Goal: Task Accomplishment & Management: Manage account settings

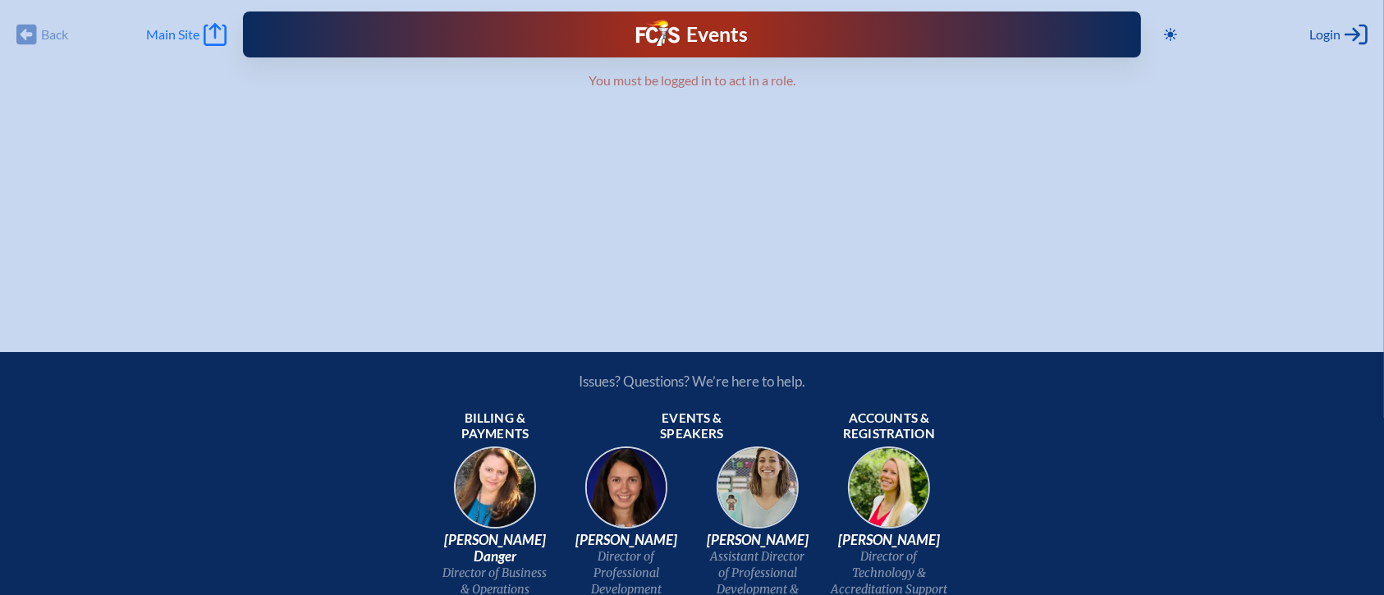
click at [216, 30] on icon at bounding box center [215, 34] width 23 height 23
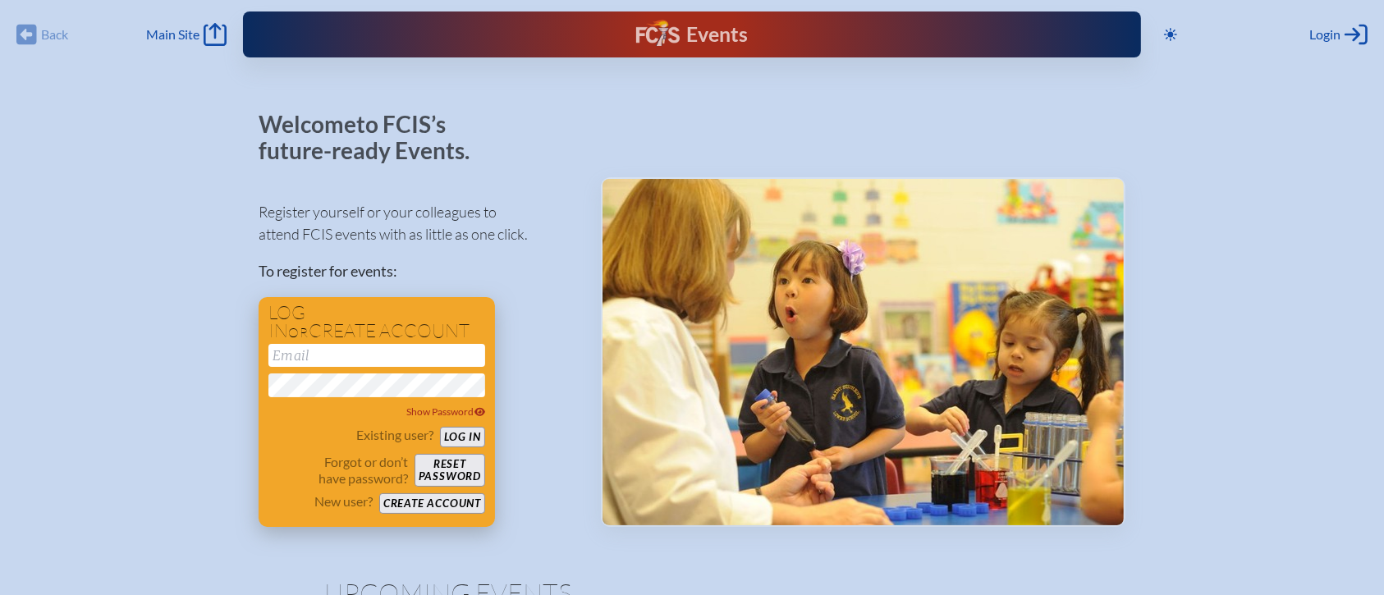
type input "[EMAIL_ADDRESS][DOMAIN_NAME]"
click at [466, 435] on button "Log in" at bounding box center [462, 437] width 45 height 21
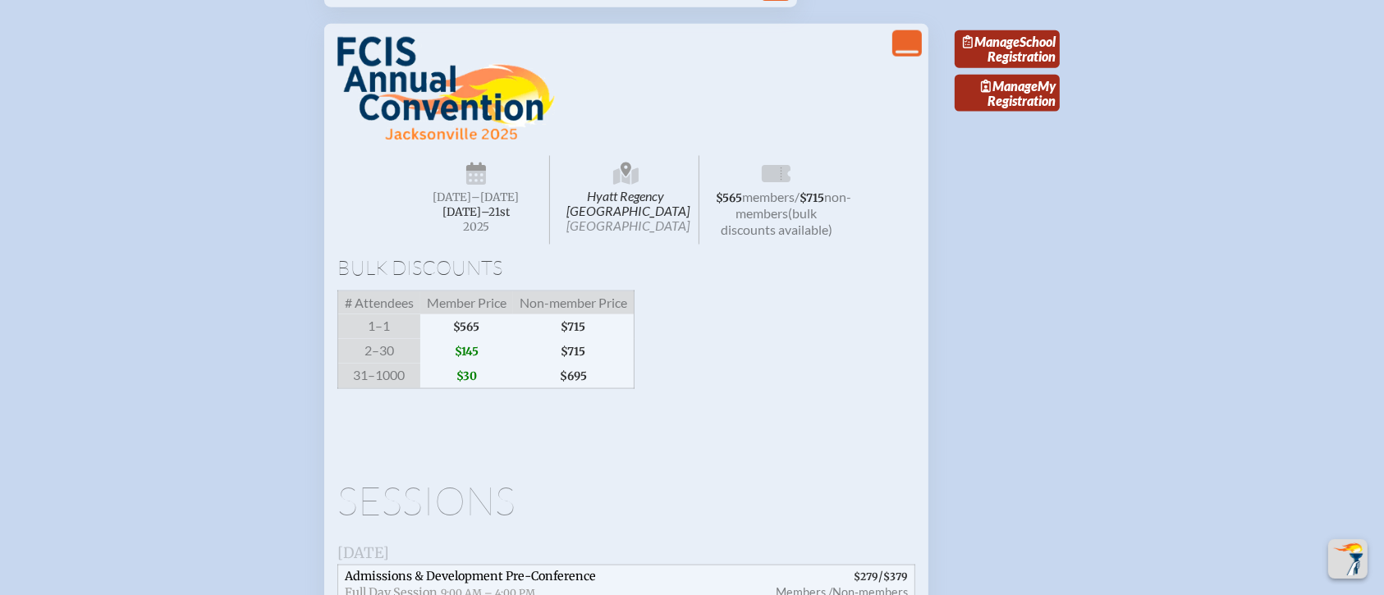
scroll to position [2299, 0]
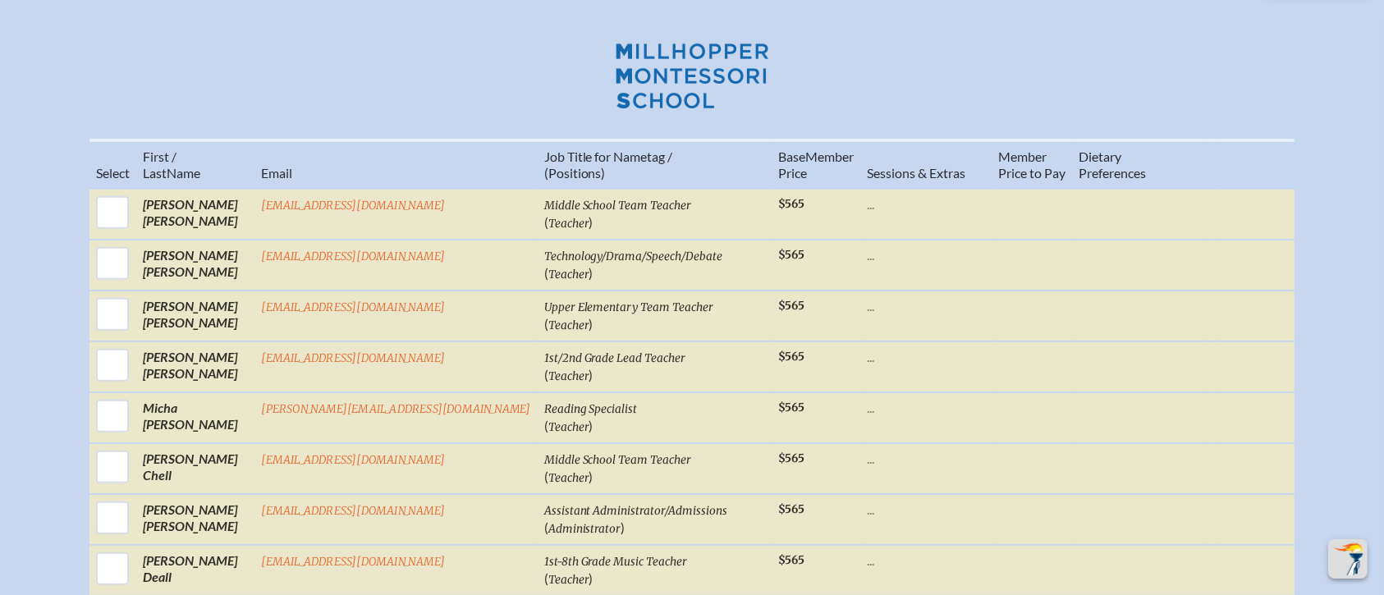
scroll to position [657, 0]
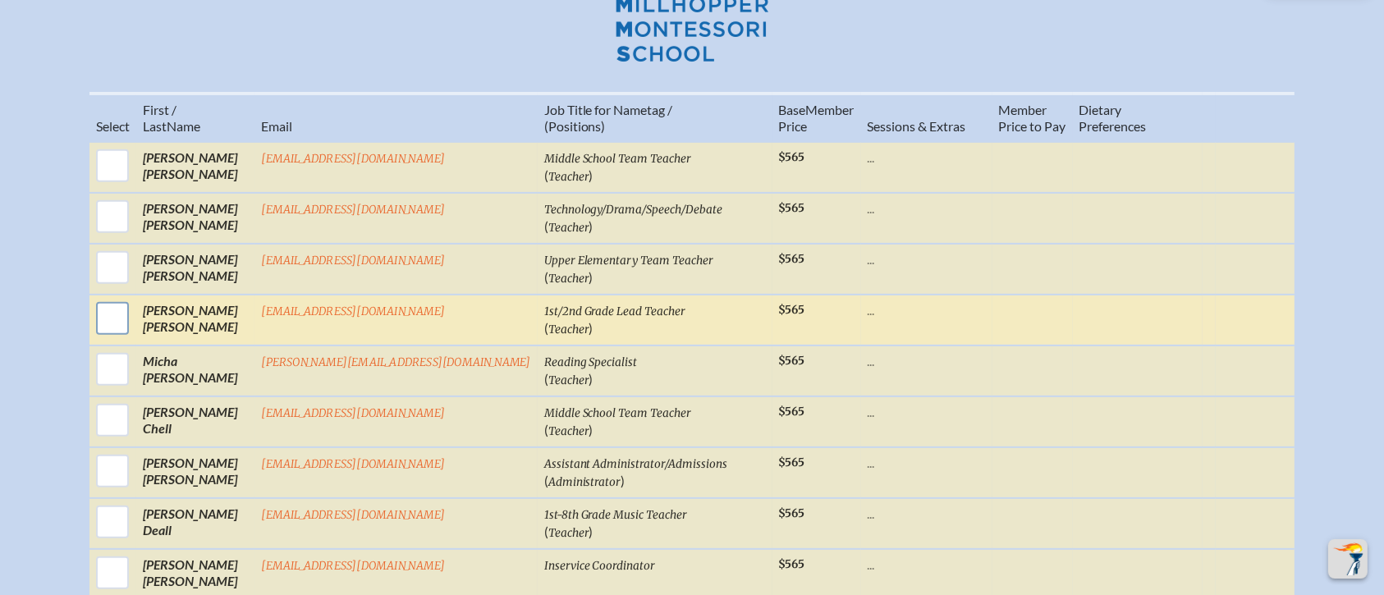
click at [133, 298] on input "checkbox" at bounding box center [112, 318] width 41 height 41
checkbox input "true"
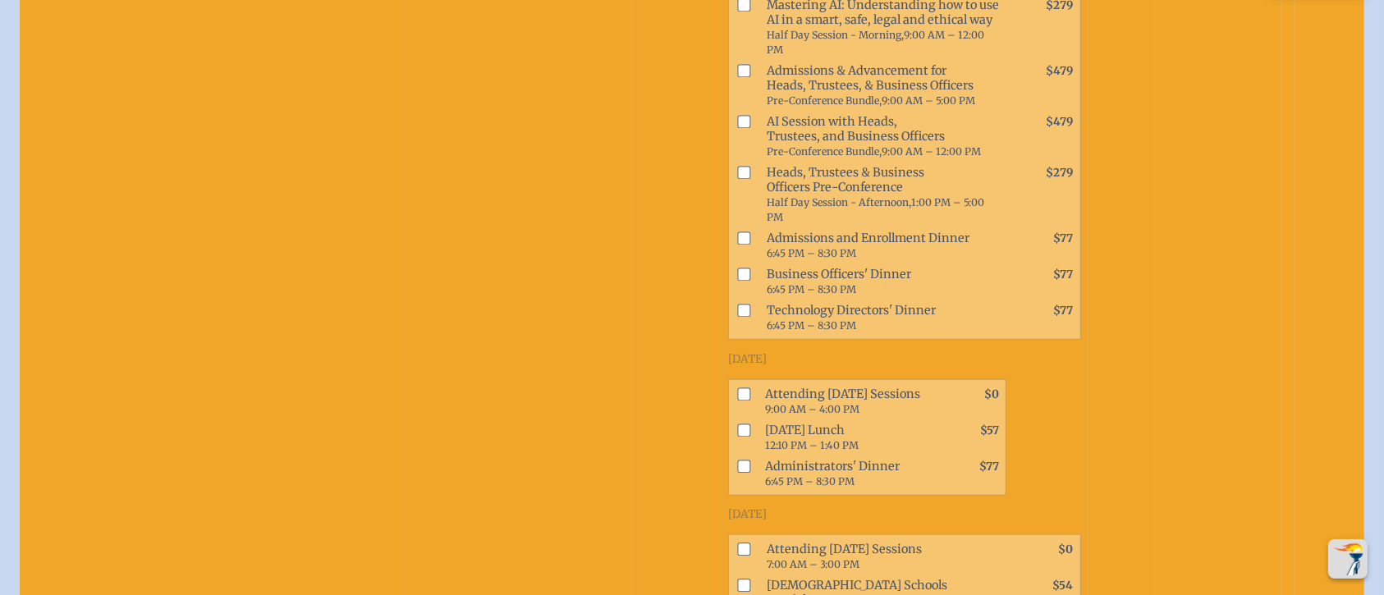
scroll to position [1204, 0]
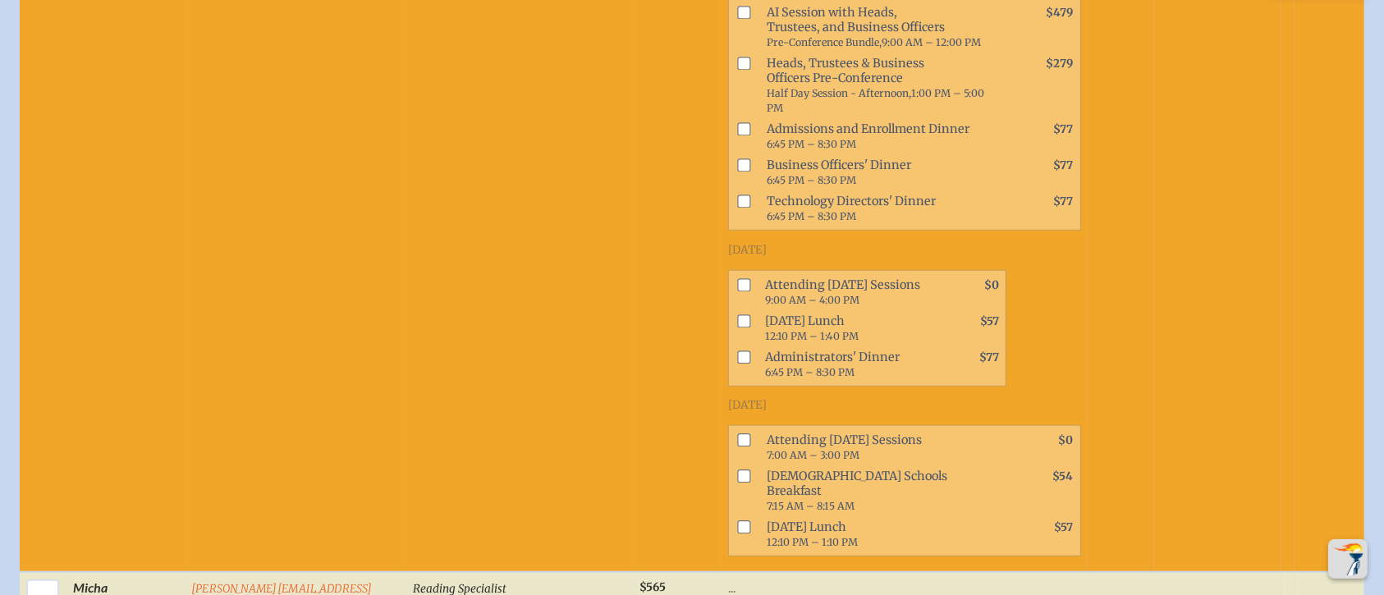
click at [738, 434] on input "checkbox" at bounding box center [744, 440] width 13 height 13
checkbox input "true"
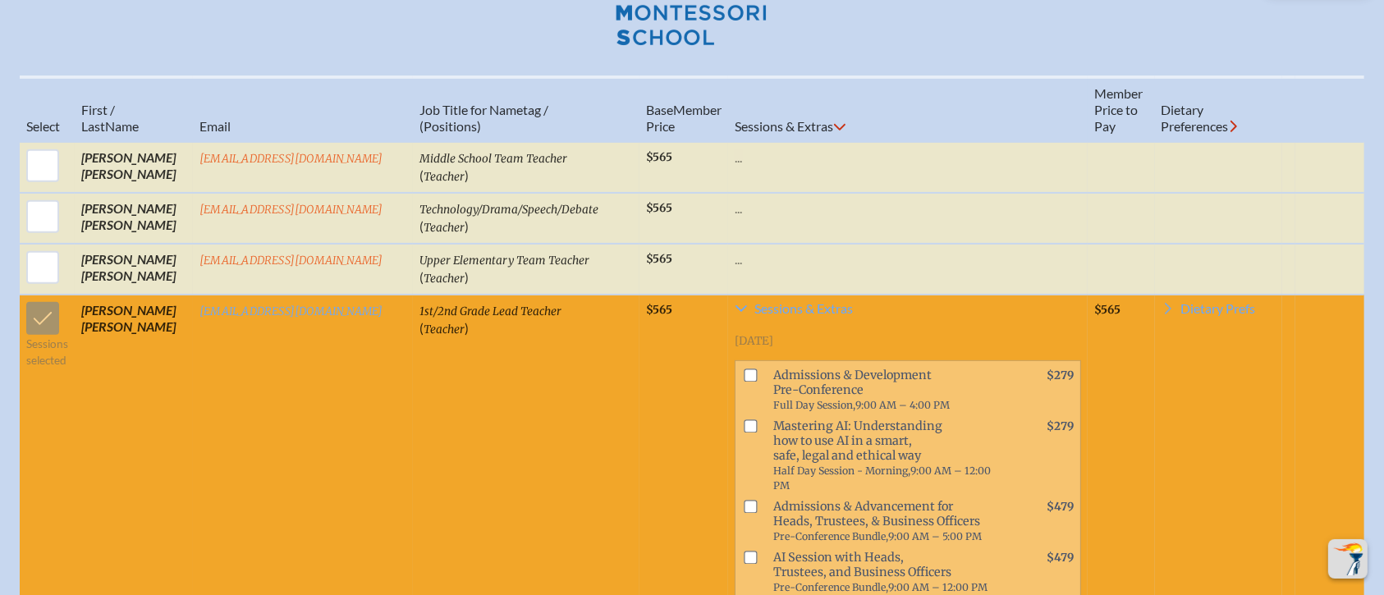
scroll to position [657, 0]
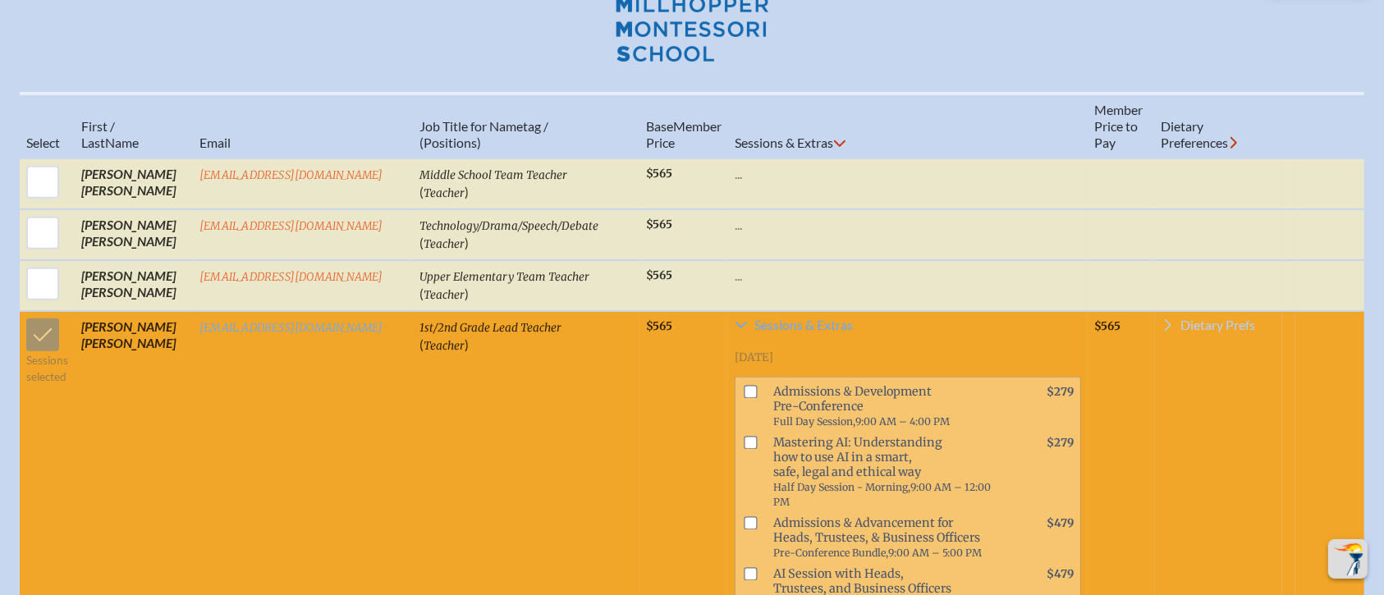
click at [1239, 319] on span "Dietary Prefs" at bounding box center [1219, 325] width 75 height 13
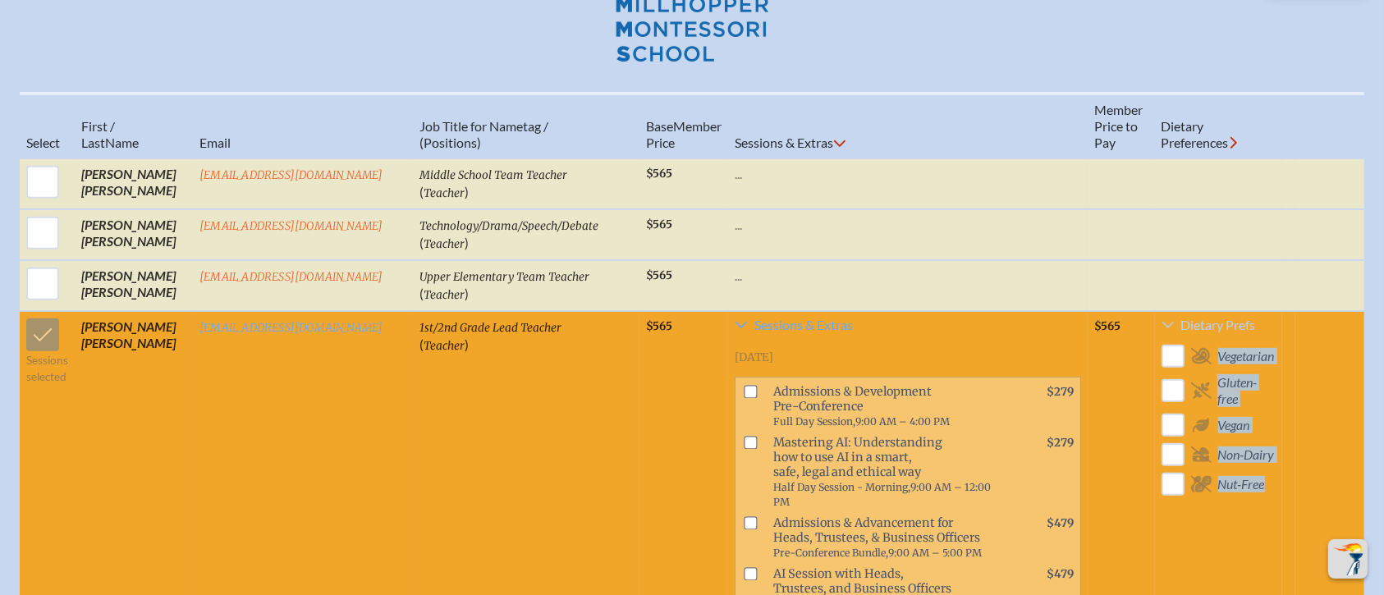
drag, startPoint x: 1304, startPoint y: 501, endPoint x: 1168, endPoint y: 299, distance: 243.7
copy tr "Vegetarian Gluten-free Vegan Non-Dairy Nut-Free"
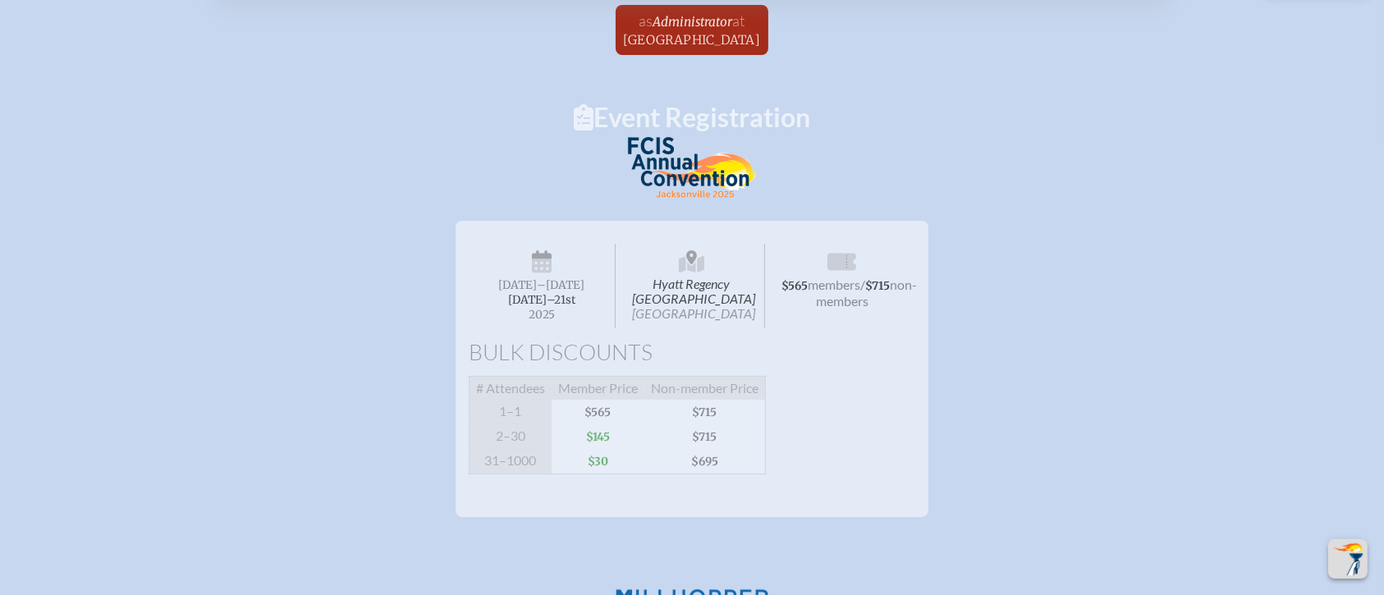
scroll to position [0, 0]
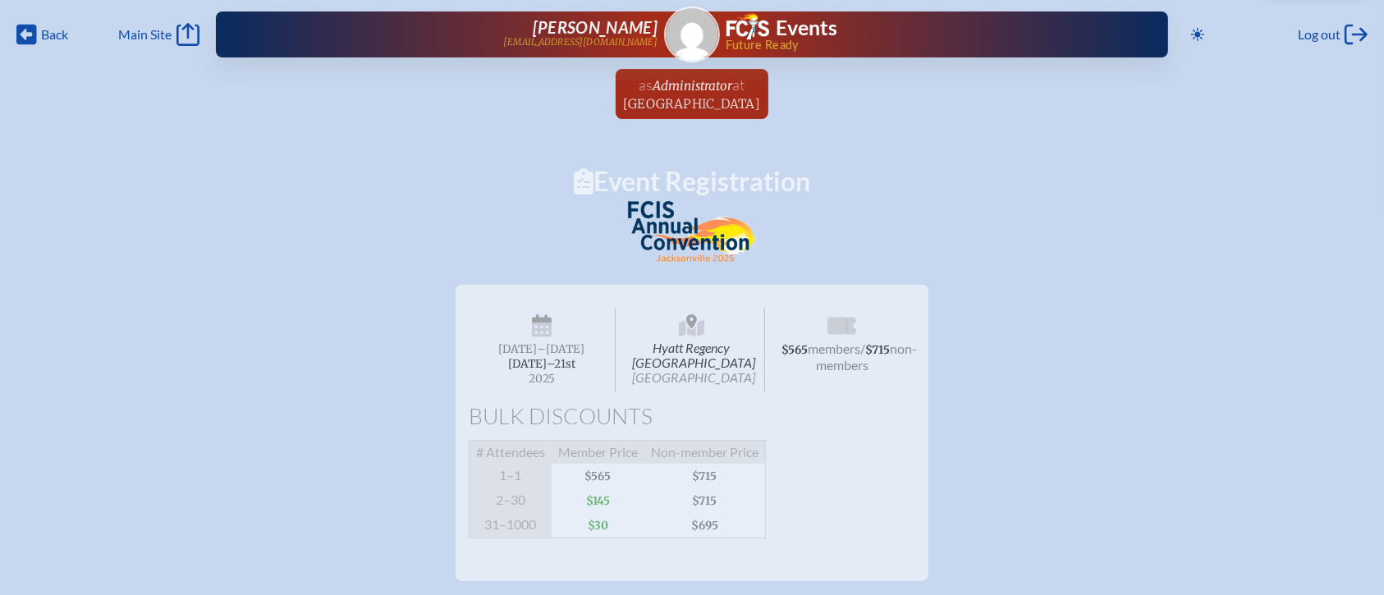
click at [688, 342] on span "Hyatt Regency [GEOGRAPHIC_DATA] [GEOGRAPHIC_DATA]" at bounding box center [692, 350] width 147 height 85
click at [700, 359] on span "Hyatt Regency [GEOGRAPHIC_DATA] [GEOGRAPHIC_DATA]" at bounding box center [692, 350] width 147 height 85
click at [149, 27] on span "Main Site" at bounding box center [144, 34] width 53 height 16
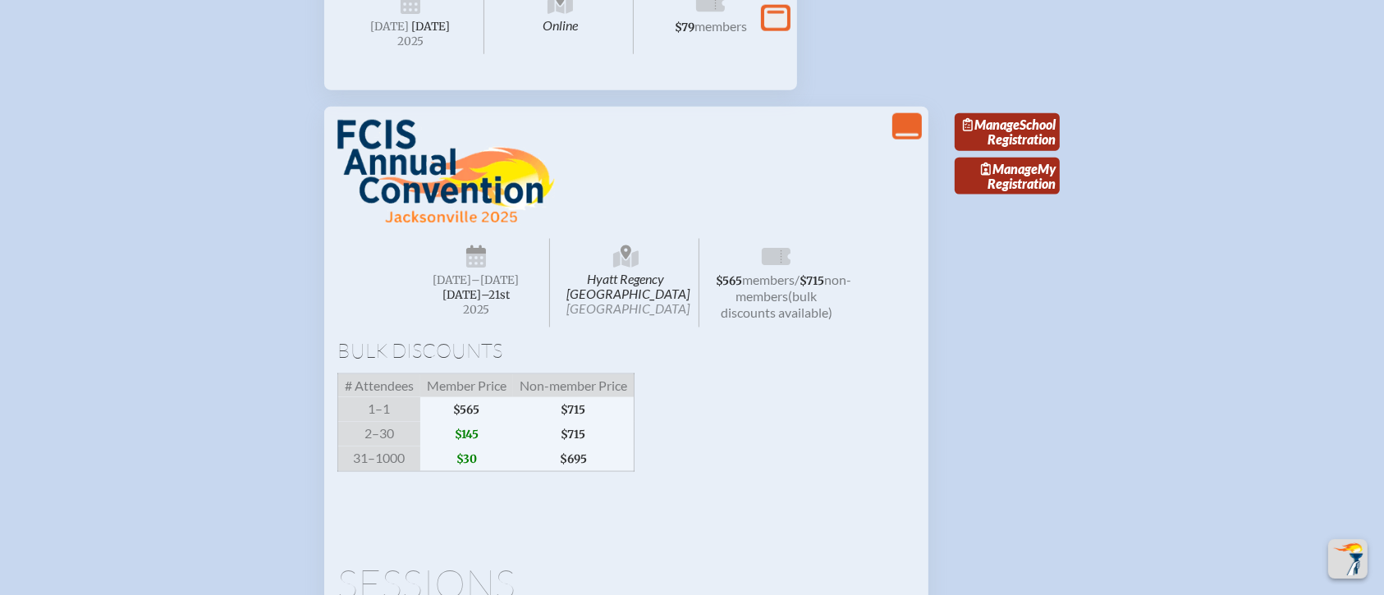
scroll to position [2299, 0]
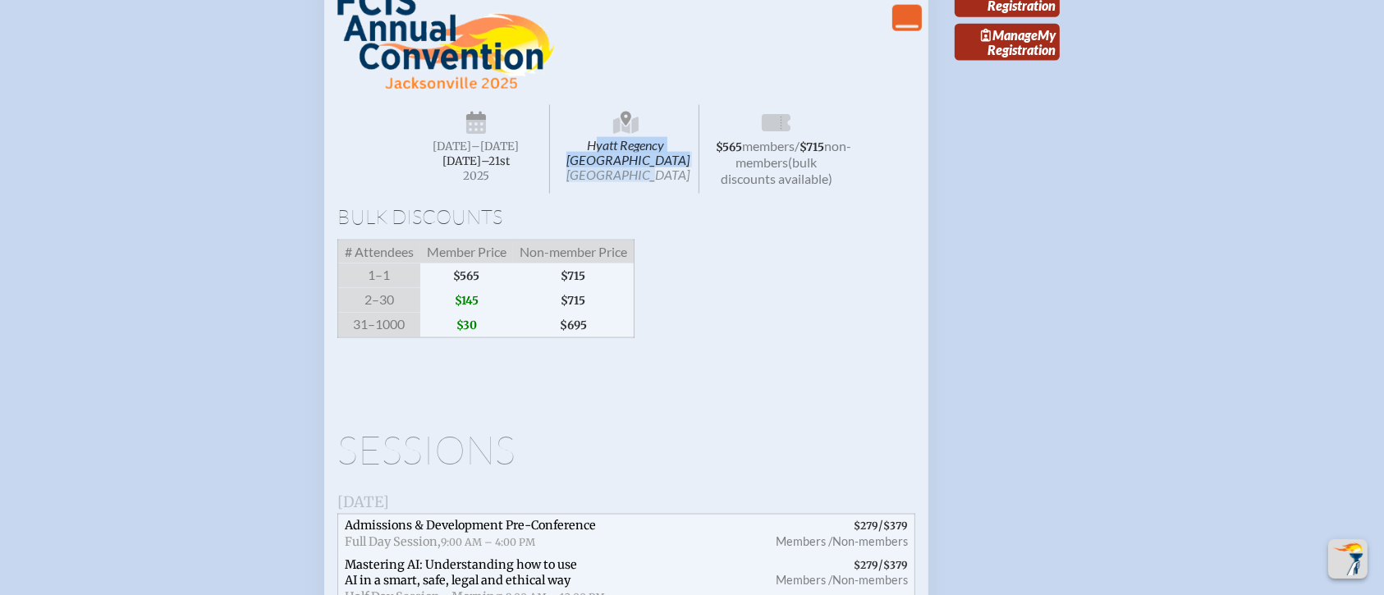
drag, startPoint x: 662, startPoint y: 246, endPoint x: 581, endPoint y: 200, distance: 93.4
click at [581, 194] on span "Hyatt Regency [GEOGRAPHIC_DATA] [GEOGRAPHIC_DATA]" at bounding box center [626, 149] width 147 height 89
copy span "Hyatt Regency [GEOGRAPHIC_DATA] [GEOGRAPHIC_DATA]"
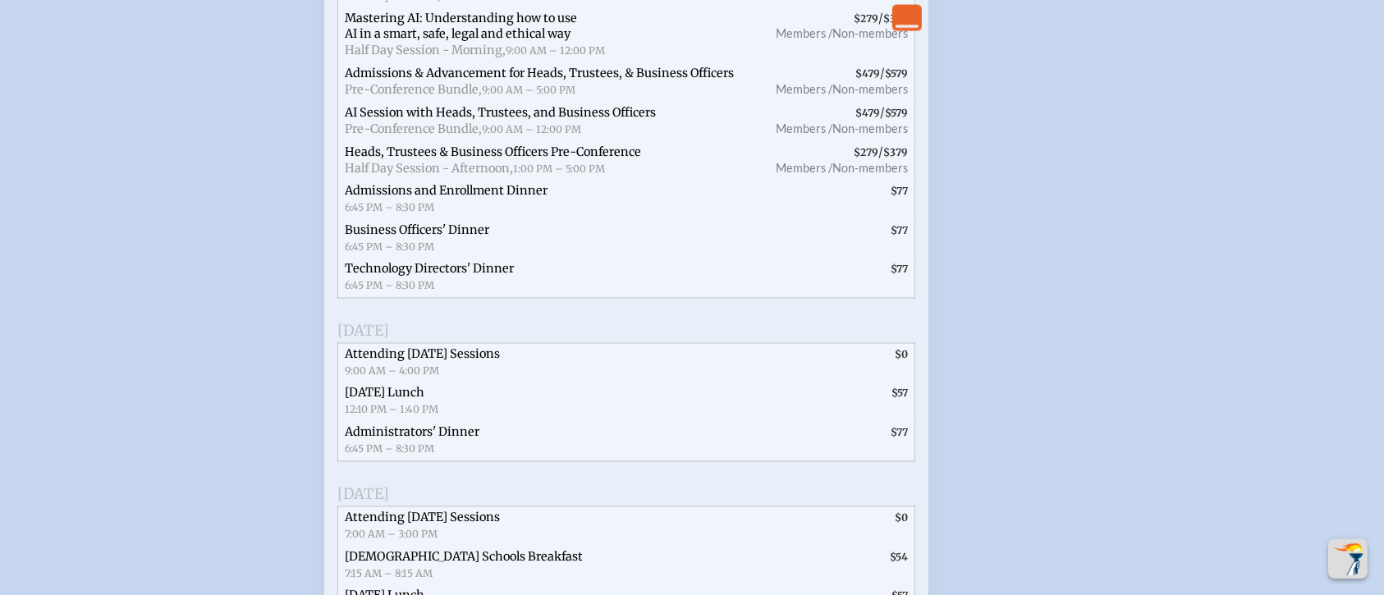
scroll to position [2080, 0]
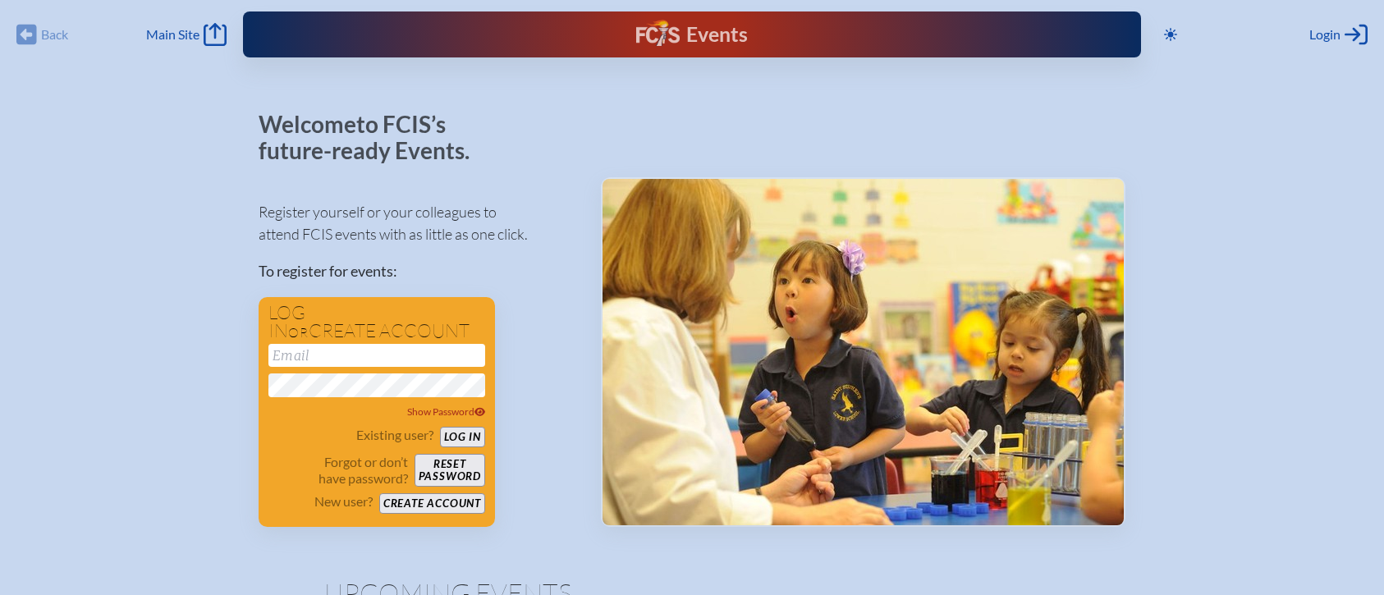
scroll to position [569, 0]
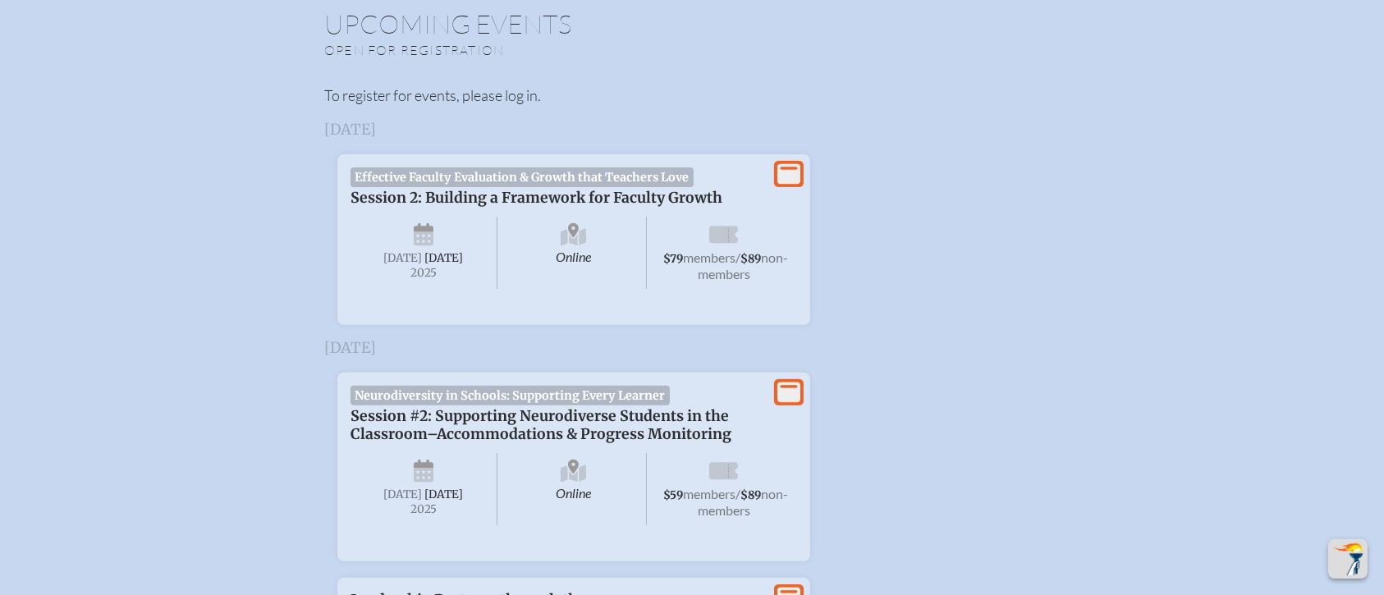
type input "[EMAIL_ADDRESS][DOMAIN_NAME]"
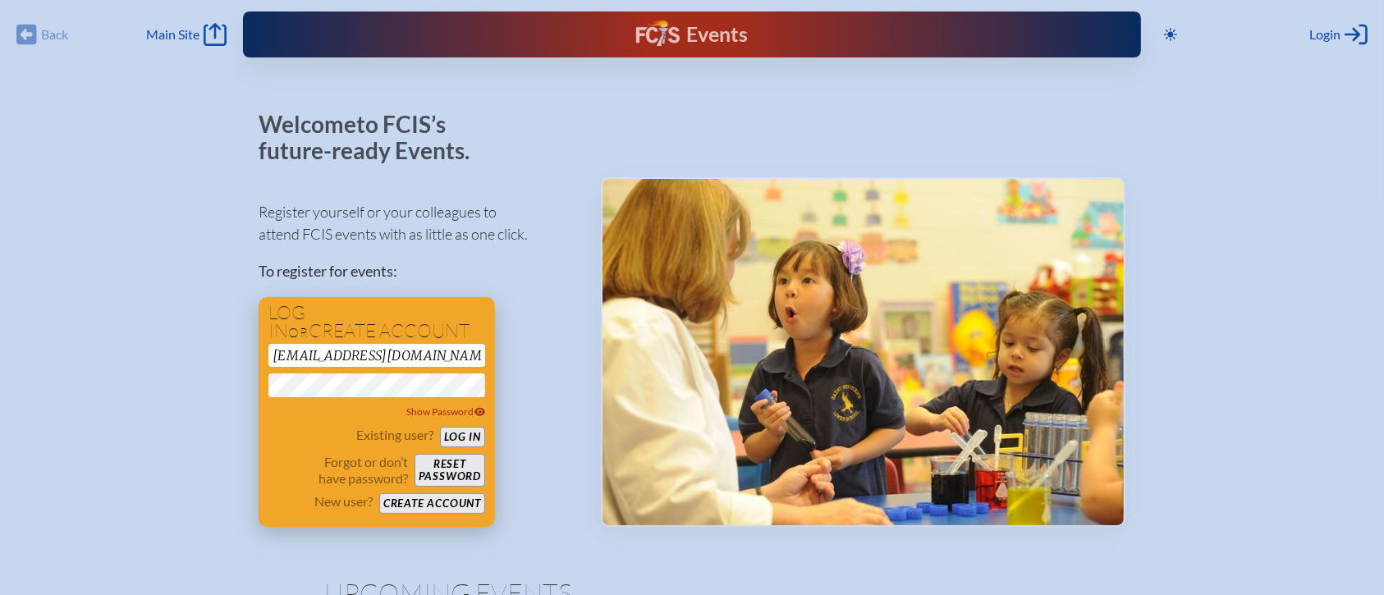
click at [458, 435] on button "Log in" at bounding box center [462, 437] width 45 height 21
